Goal: Find specific page/section: Find specific page/section

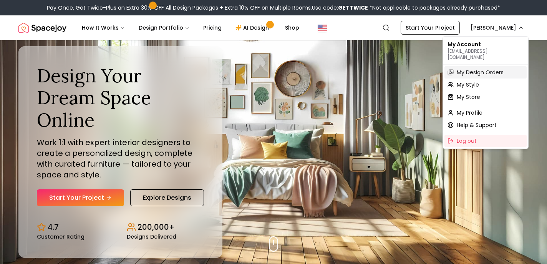
click at [473, 68] on span "My Design Orders" at bounding box center [480, 72] width 47 height 8
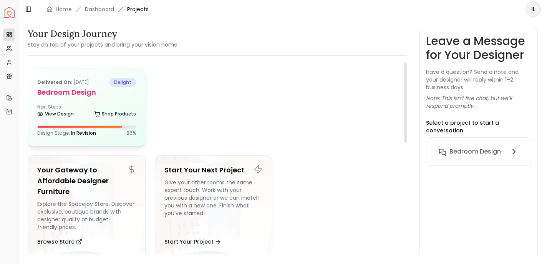
click at [95, 93] on h5 "Bedroom design" at bounding box center [86, 92] width 99 height 11
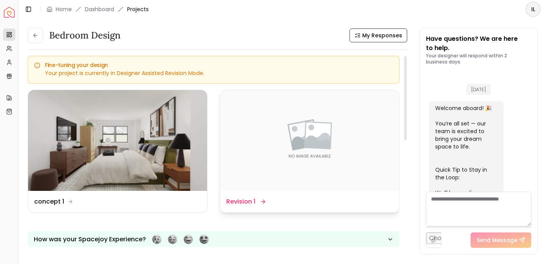
scroll to position [1305, 0]
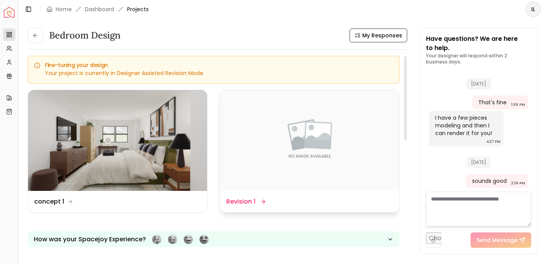
click at [271, 146] on img at bounding box center [309, 140] width 179 height 101
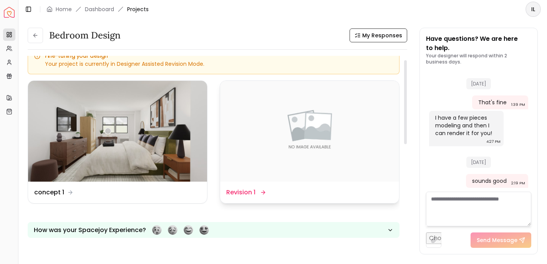
click at [248, 186] on div "Design Name Revision 1" at bounding box center [309, 192] width 179 height 22
